Goal: Transaction & Acquisition: Purchase product/service

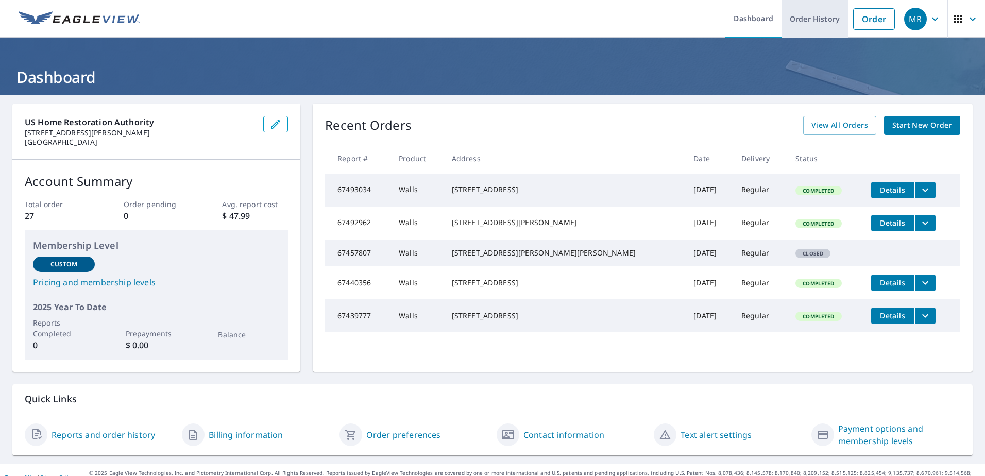
click at [810, 22] on link "Order History" at bounding box center [814, 19] width 66 height 38
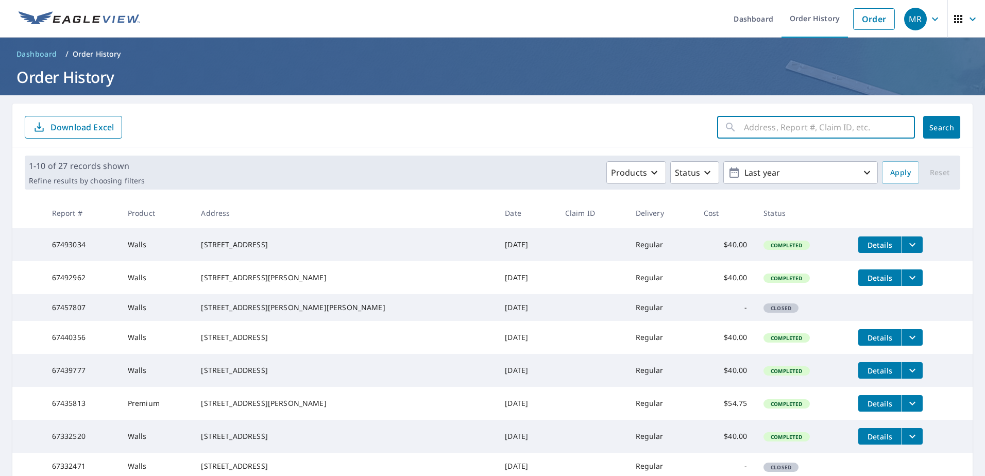
click at [777, 128] on input "text" at bounding box center [829, 127] width 171 height 29
click at [768, 129] on input "text" at bounding box center [829, 127] width 171 height 29
type input "1981 School House Ln."
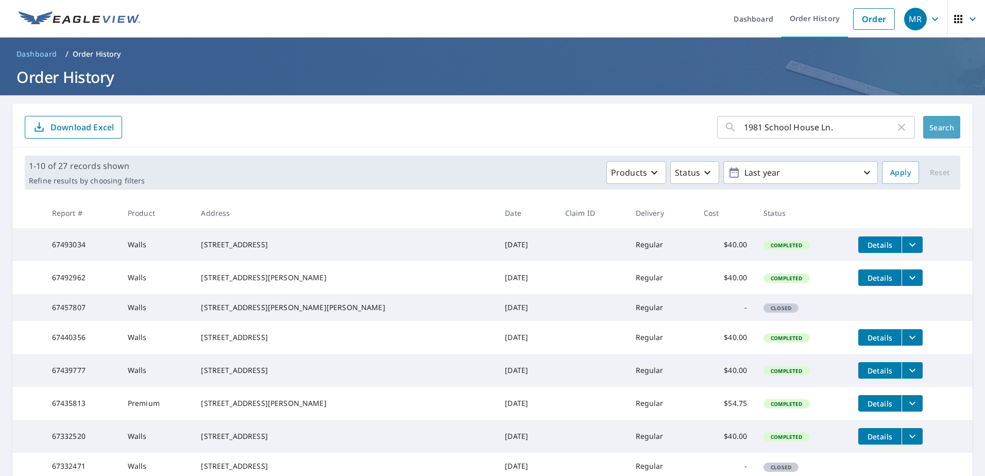
click at [935, 128] on span "Search" at bounding box center [941, 128] width 21 height 10
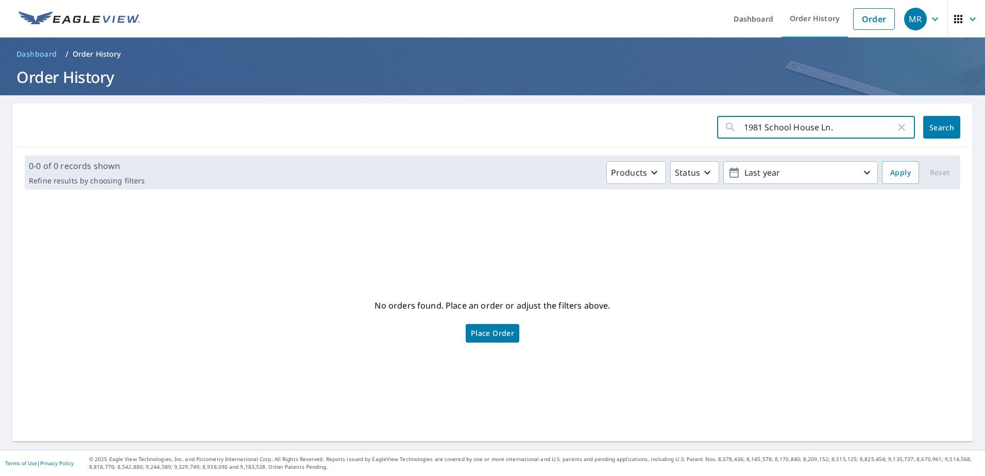
drag, startPoint x: 824, startPoint y: 124, endPoint x: 723, endPoint y: 116, distance: 101.7
click at [723, 116] on div "1981 School House Ln. ​" at bounding box center [816, 127] width 198 height 23
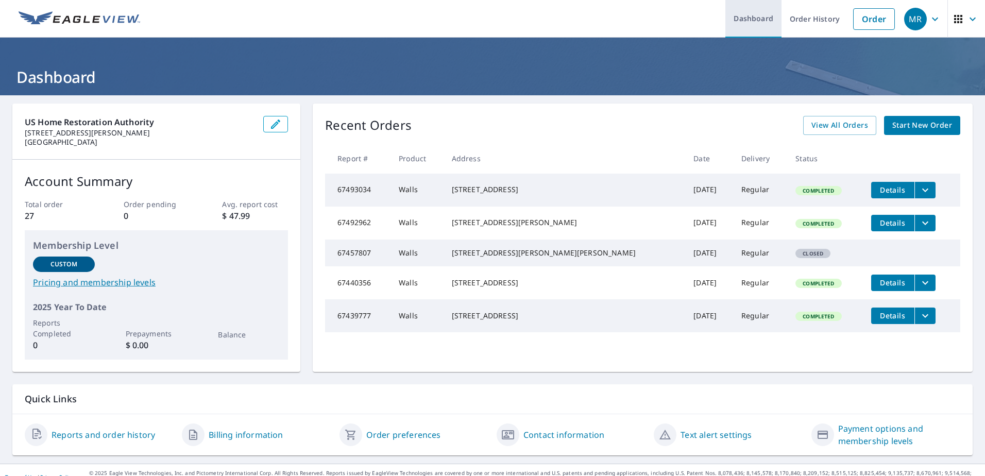
click at [741, 21] on link "Dashboard" at bounding box center [753, 19] width 56 height 38
click at [863, 23] on link "Order" at bounding box center [874, 19] width 42 height 22
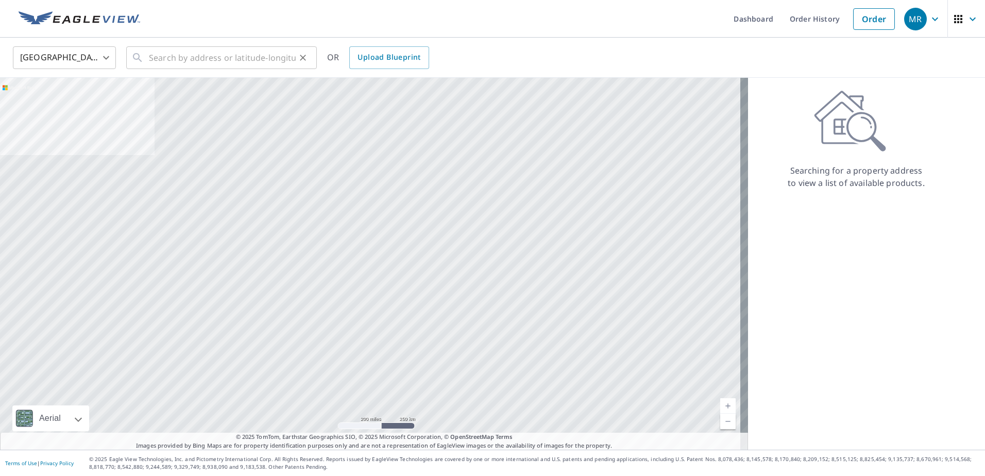
click at [310, 57] on button "Clear" at bounding box center [303, 57] width 14 height 14
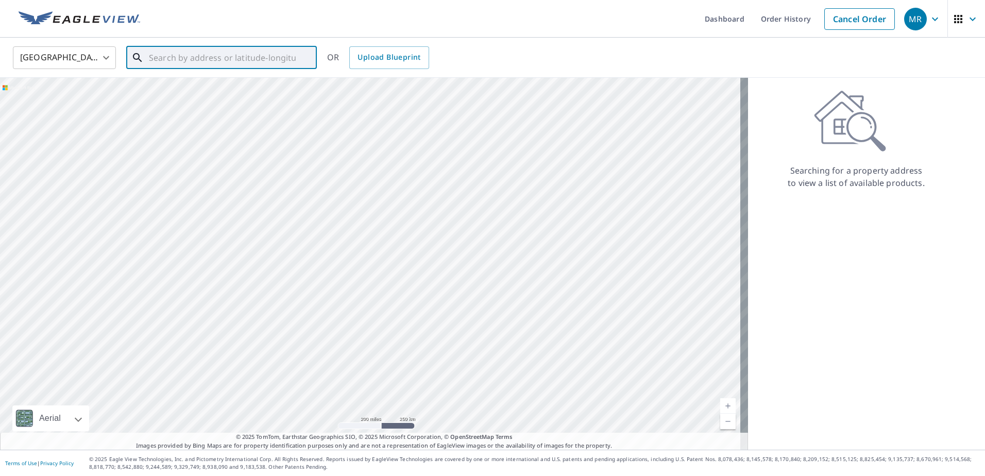
click at [247, 56] on input "text" at bounding box center [222, 57] width 147 height 29
paste input "1981 School House Ln."
click at [201, 90] on span "1981 School House Ln" at bounding box center [228, 87] width 162 height 12
type input "1981 [GEOGRAPHIC_DATA]"
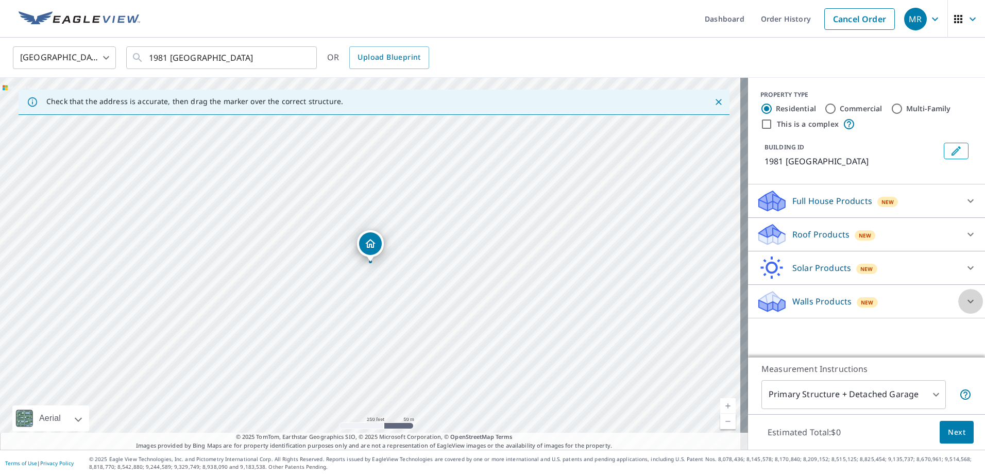
click at [967, 302] on icon at bounding box center [970, 302] width 6 height 4
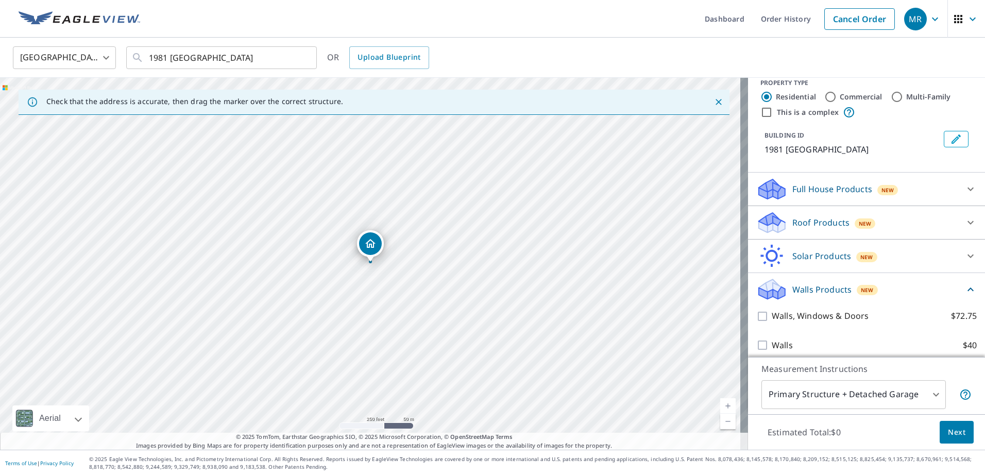
scroll to position [19, 0]
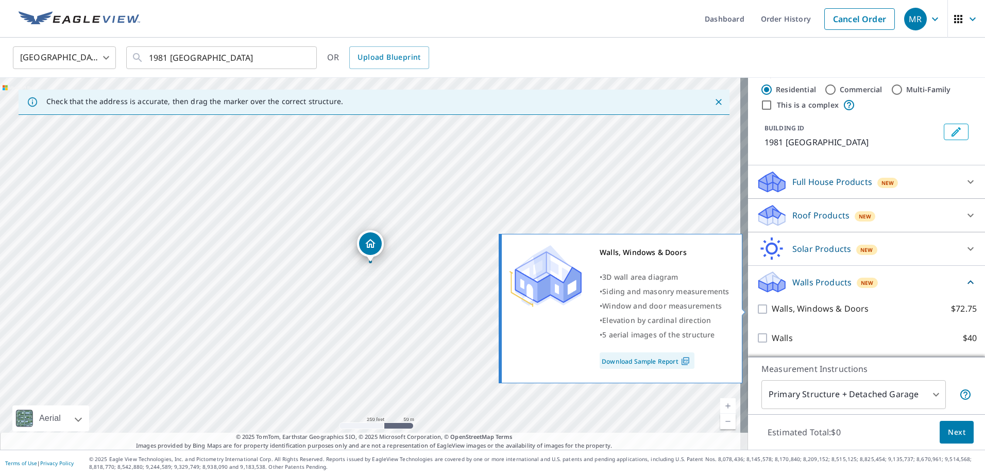
click at [748, 311] on div "Walls, Windows & Doors • 3D wall area diagram • Siding and masonry measurements…" at bounding box center [625, 309] width 250 height 156
click at [757, 308] on input "Walls, Windows & Doors $72.75" at bounding box center [763, 309] width 15 height 12
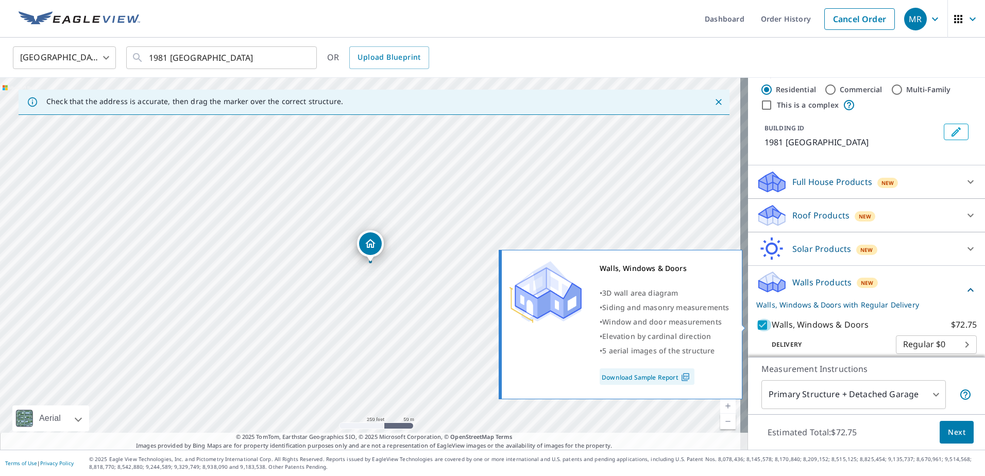
click at [759, 328] on input "Walls, Windows & Doors $72.75" at bounding box center [763, 325] width 15 height 12
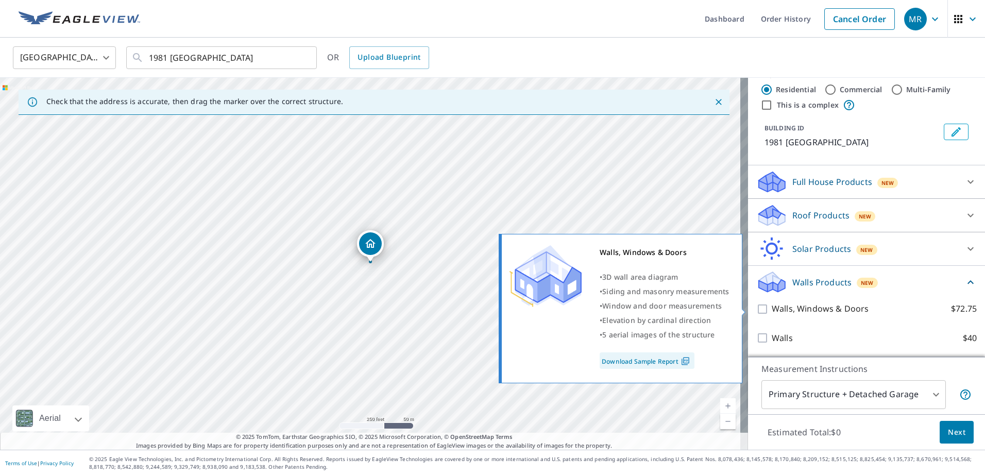
click at [756, 311] on input "Walls, Windows & Doors $72.75" at bounding box center [763, 309] width 15 height 12
checkbox input "true"
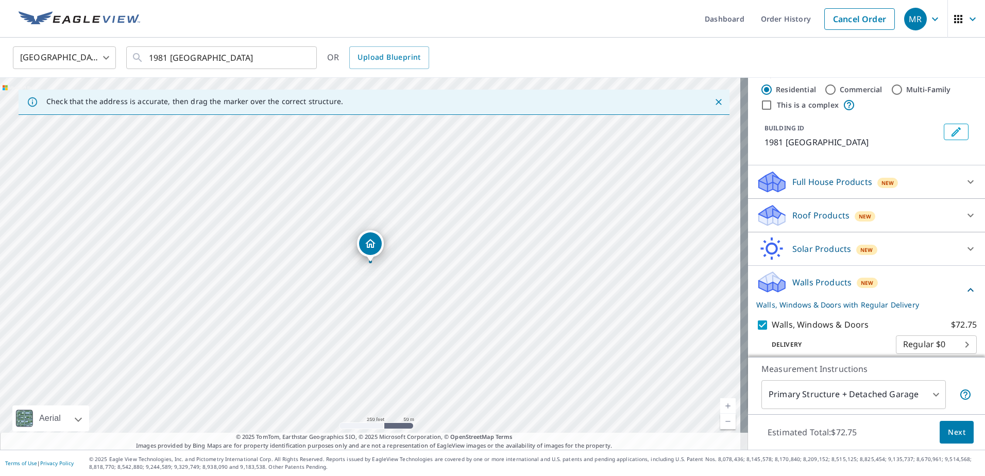
scroll to position [58, 0]
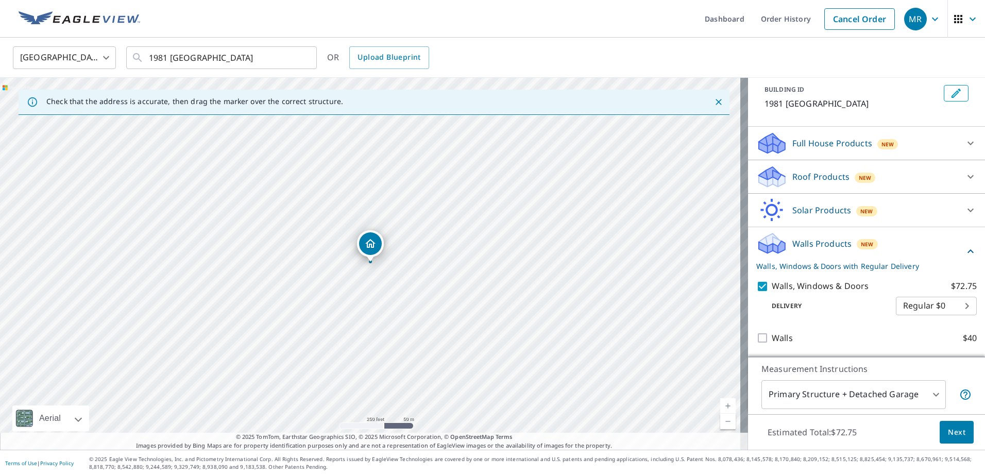
click at [952, 435] on span "Next" at bounding box center [957, 432] width 18 height 13
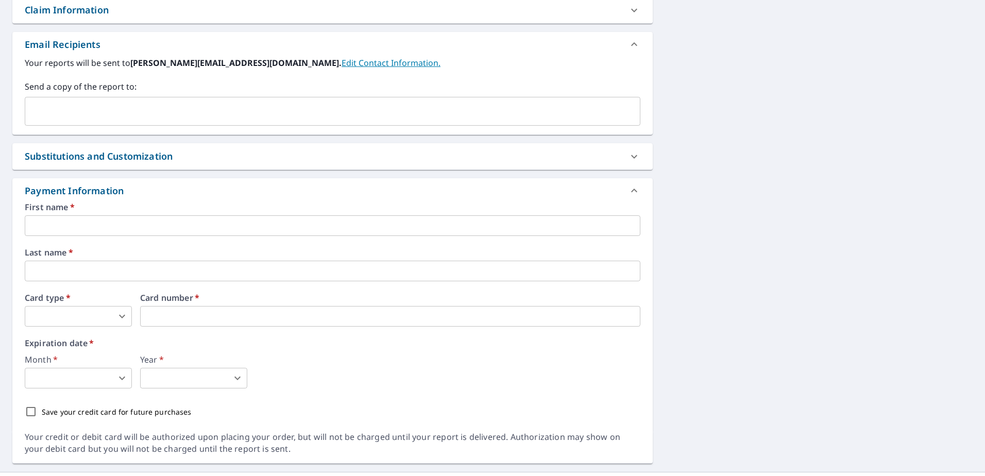
scroll to position [399, 0]
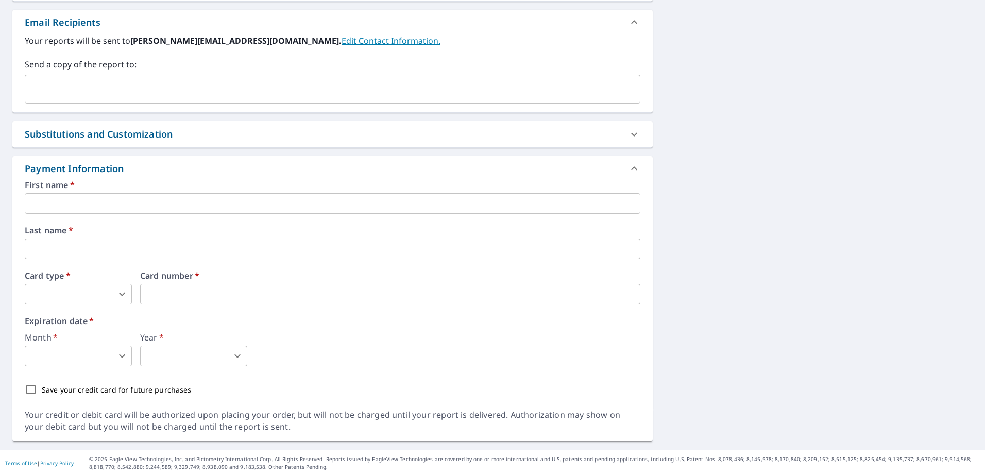
click at [117, 204] on input "text" at bounding box center [332, 203] width 615 height 21
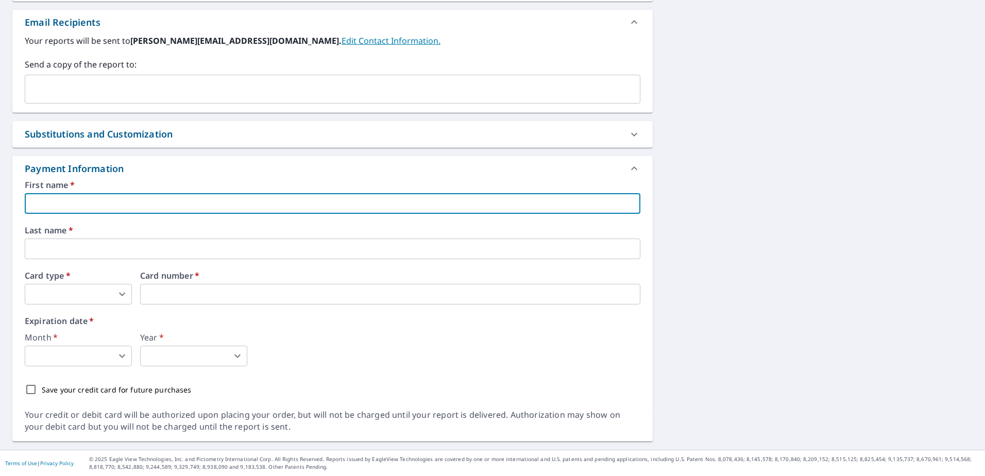
click at [129, 201] on input "text" at bounding box center [332, 203] width 615 height 21
click at [227, 198] on input "text" at bounding box center [332, 203] width 615 height 21
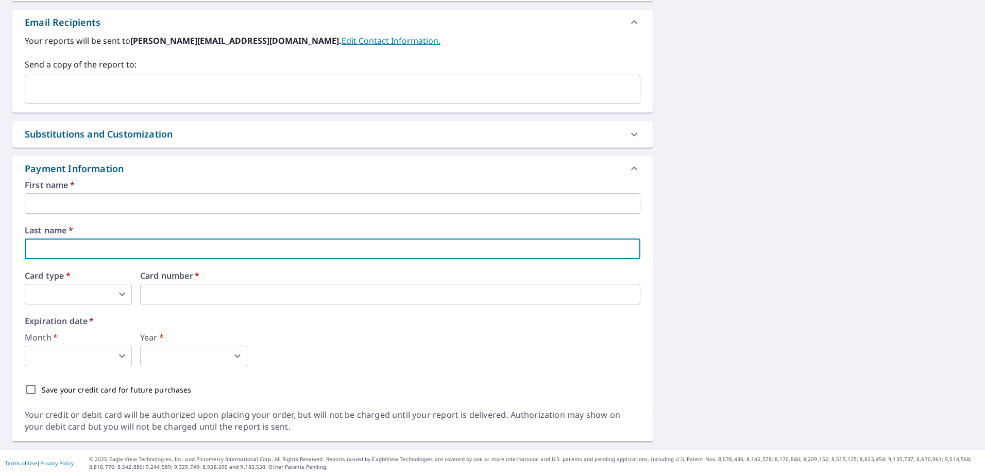
click at [232, 252] on input "text" at bounding box center [332, 248] width 615 height 21
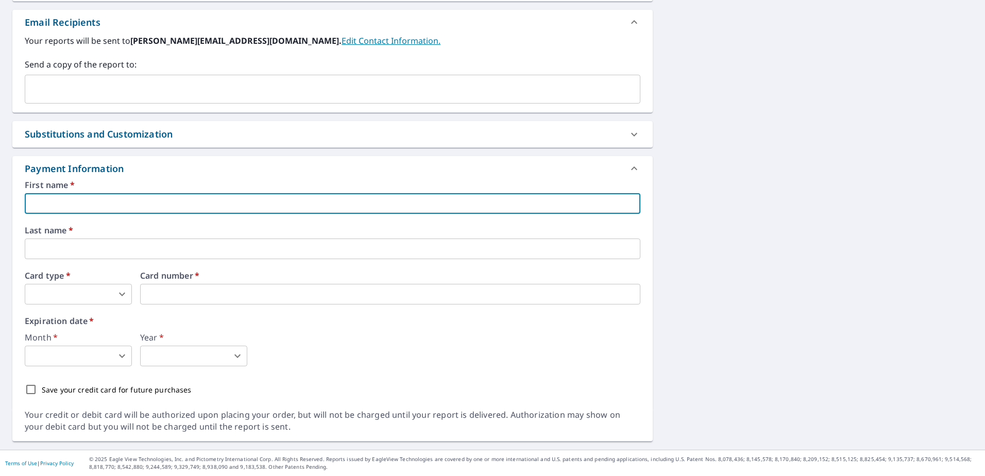
click at [216, 204] on input "text" at bounding box center [332, 203] width 615 height 21
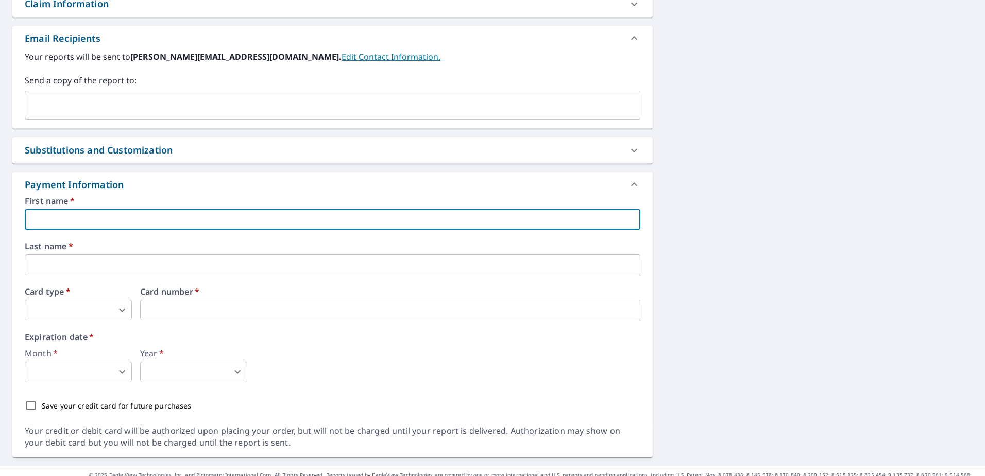
click at [227, 223] on input "text" at bounding box center [332, 219] width 615 height 21
click at [77, 221] on input "text" at bounding box center [332, 219] width 615 height 21
checkbox input "true"
type input "K"
checkbox input "true"
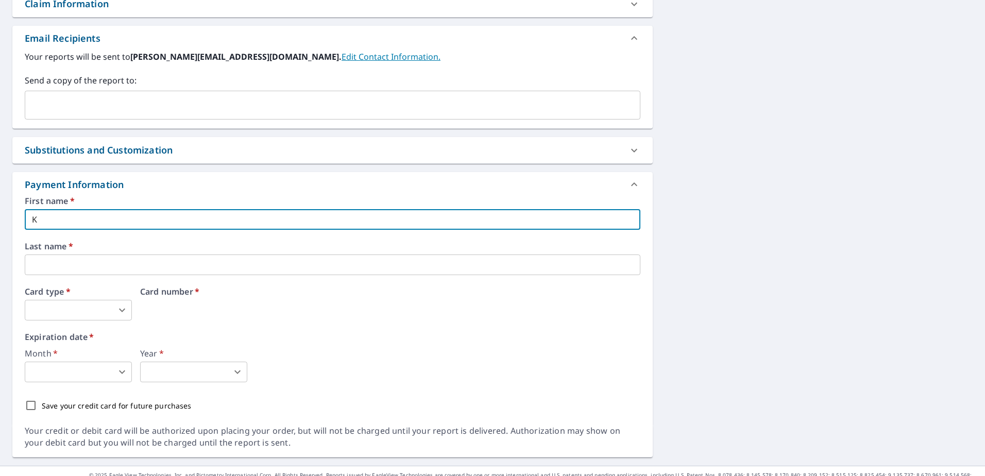
type input "Ke"
checkbox input "true"
type input "Kev"
checkbox input "true"
type input "Kevi"
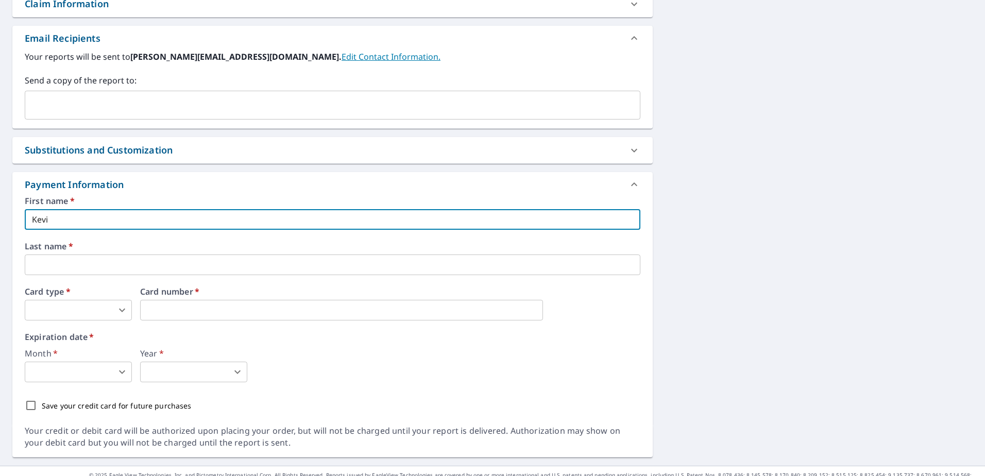
checkbox input "true"
type input "[PERSON_NAME]"
type input "[PERSON_NAME][EMAIL_ADDRESS][DOMAIN_NAME]"
type input "[PERSON_NAME]"
checkbox input "true"
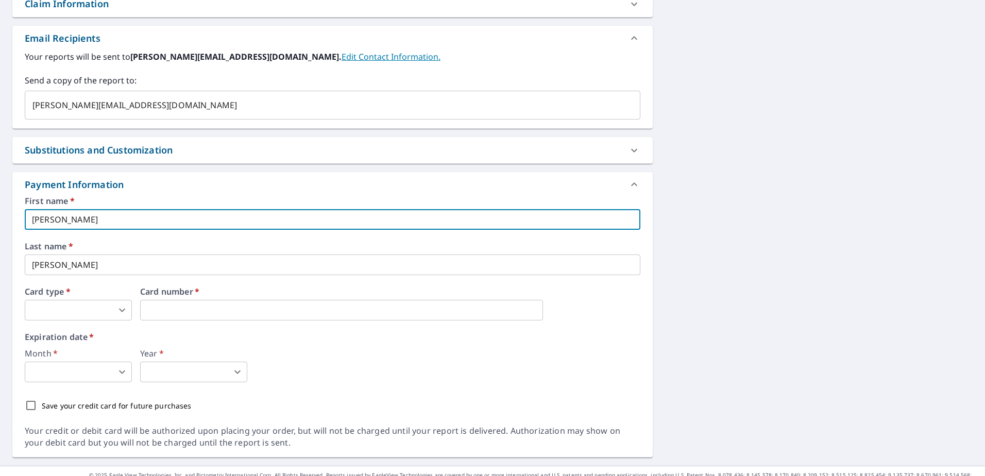
type input "[PERSON_NAME]"
click at [76, 303] on body "MR MR Dashboard Order History Cancel Order MR Dashboard / Finalize Order Finali…" at bounding box center [492, 238] width 985 height 476
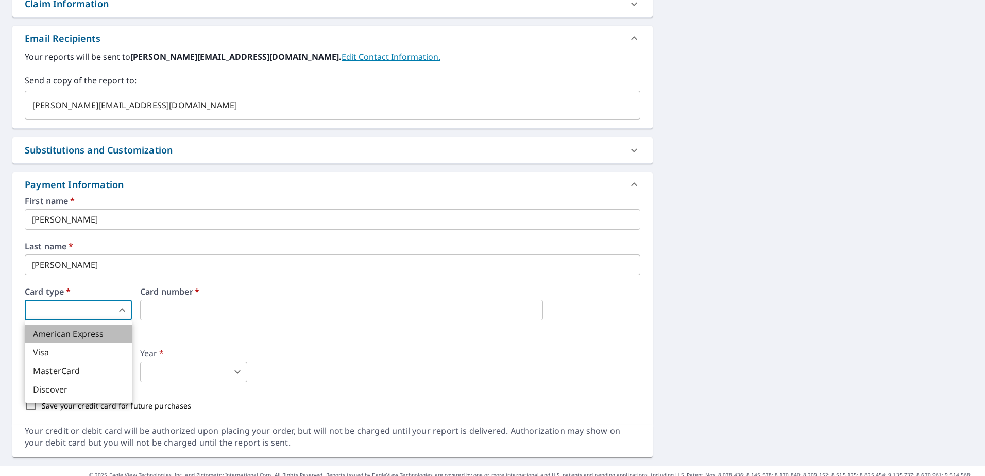
click at [77, 330] on li "American Express" at bounding box center [78, 333] width 107 height 19
checkbox input "true"
type input "1"
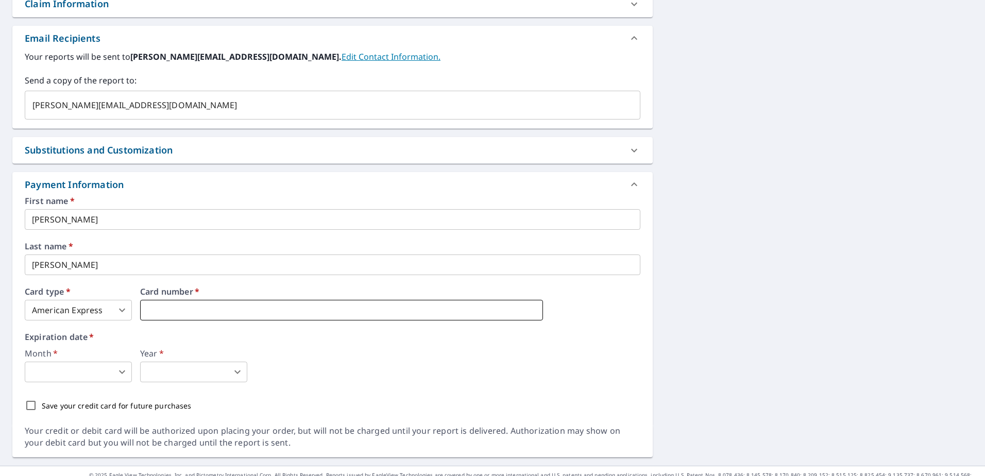
click at [168, 300] on iframe at bounding box center [341, 310] width 403 height 21
click at [103, 377] on body "MR MR Dashboard Order History Cancel Order MR Dashboard / Finalize Order Finali…" at bounding box center [492, 238] width 985 height 476
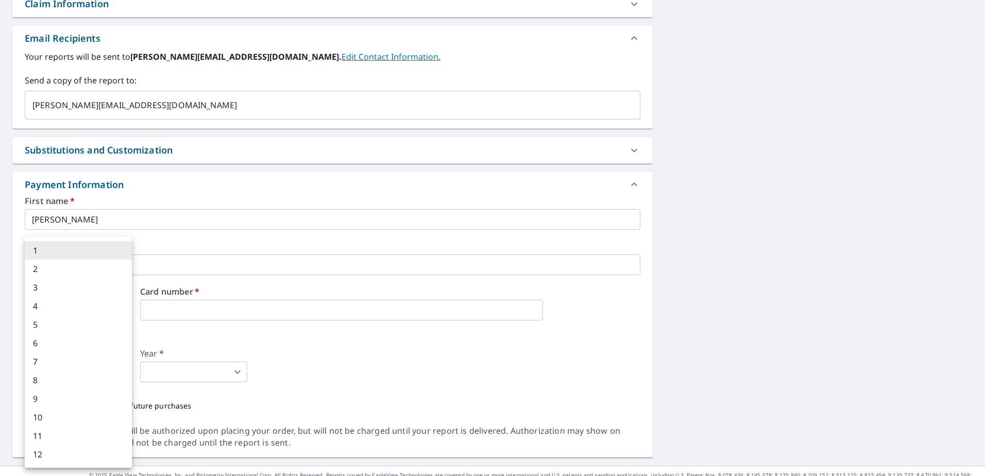
click at [84, 339] on li "6" at bounding box center [78, 343] width 107 height 19
checkbox input "true"
type input "6"
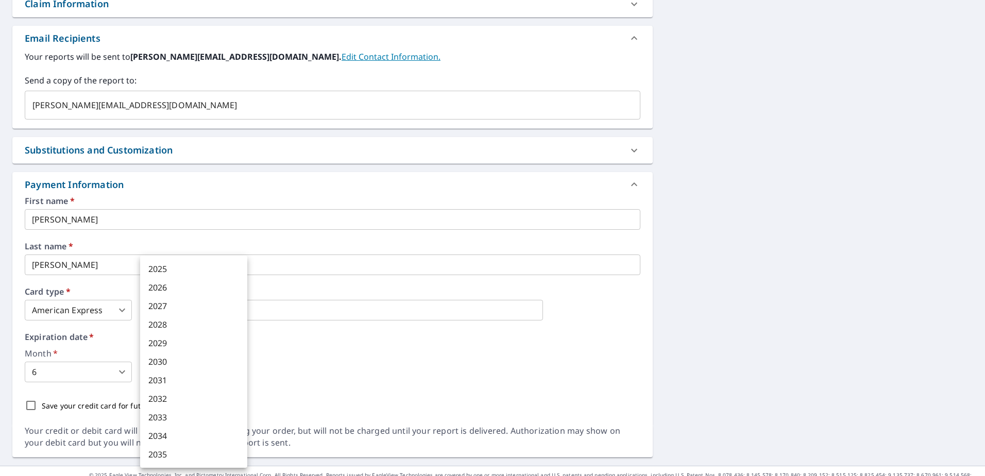
click at [172, 373] on body "MR MR Dashboard Order History Cancel Order MR Dashboard / Finalize Order Finali…" at bounding box center [492, 238] width 985 height 476
click at [166, 323] on li "2028" at bounding box center [193, 324] width 107 height 19
checkbox input "true"
type input "2028"
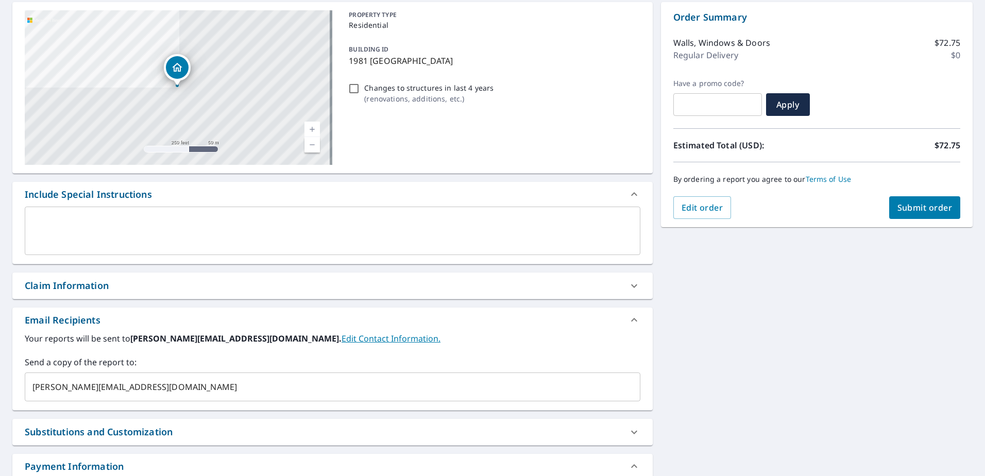
scroll to position [89, 0]
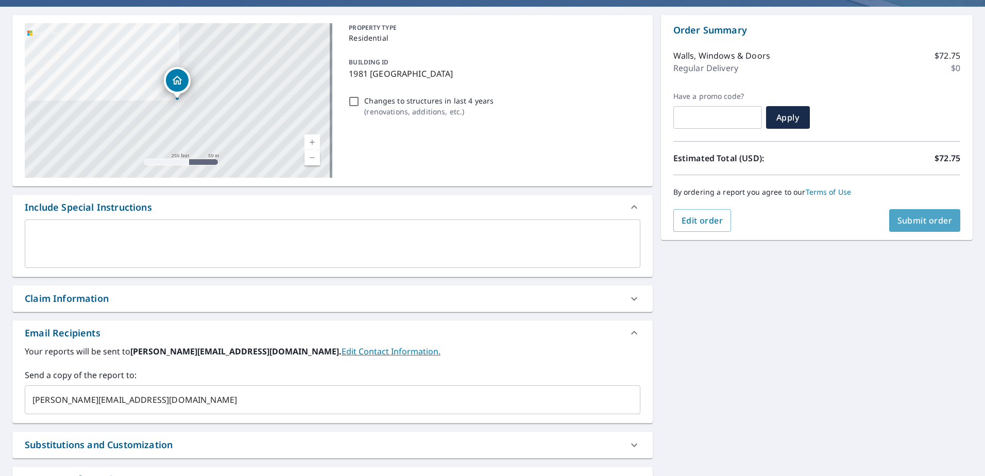
click at [927, 224] on span "Submit order" at bounding box center [924, 220] width 55 height 11
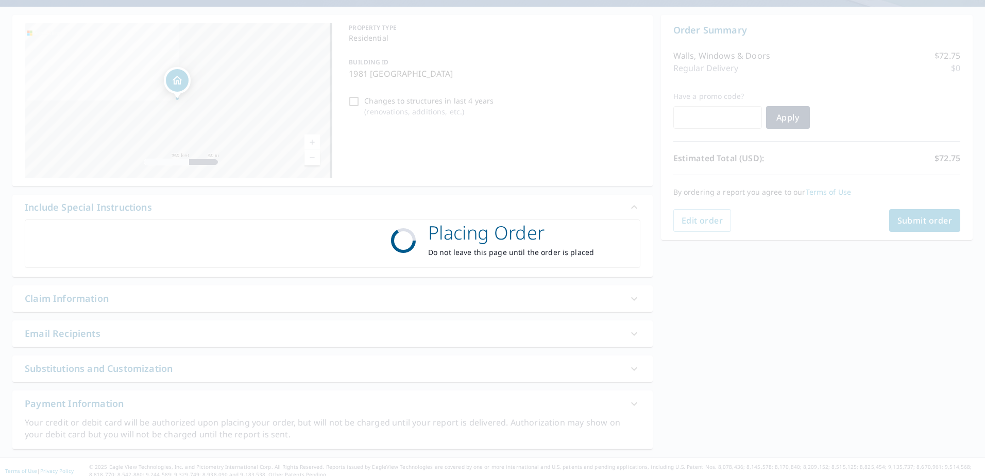
checkbox input "true"
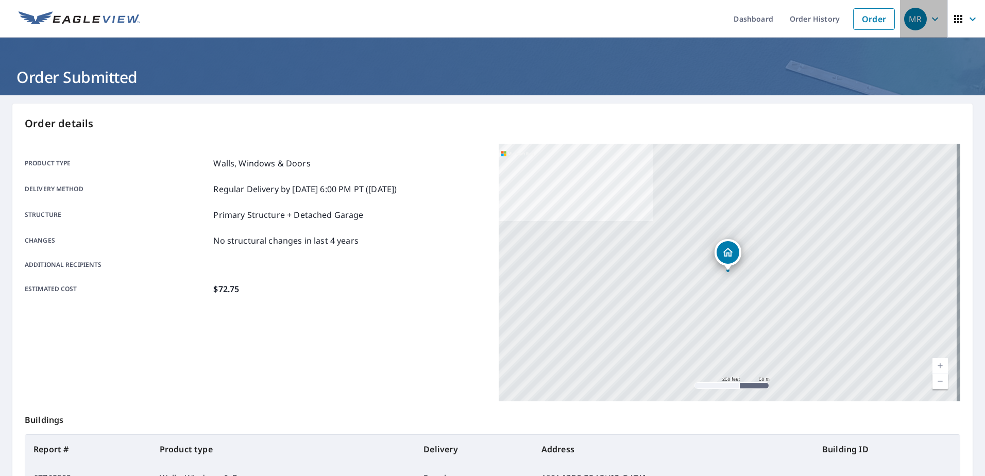
click at [929, 21] on icon "button" at bounding box center [935, 19] width 12 height 12
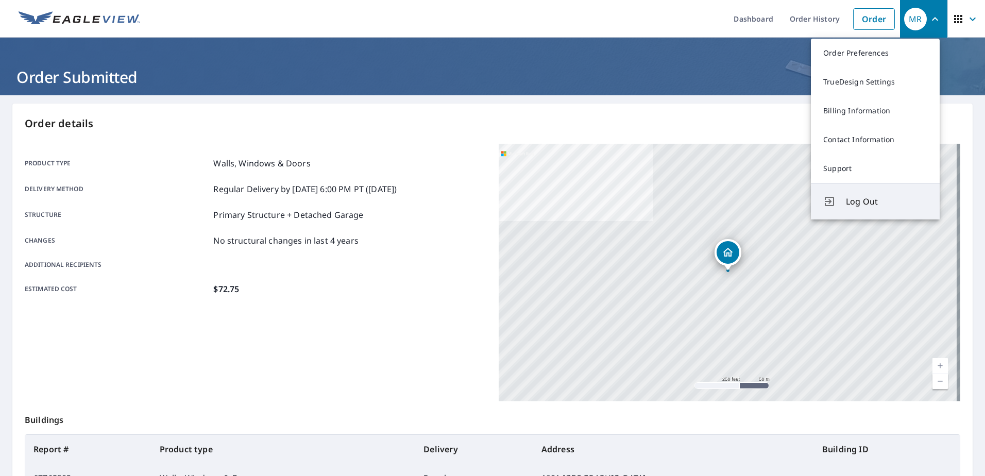
click at [874, 196] on span "Log Out" at bounding box center [886, 201] width 81 height 12
